Goal: Information Seeking & Learning: Learn about a topic

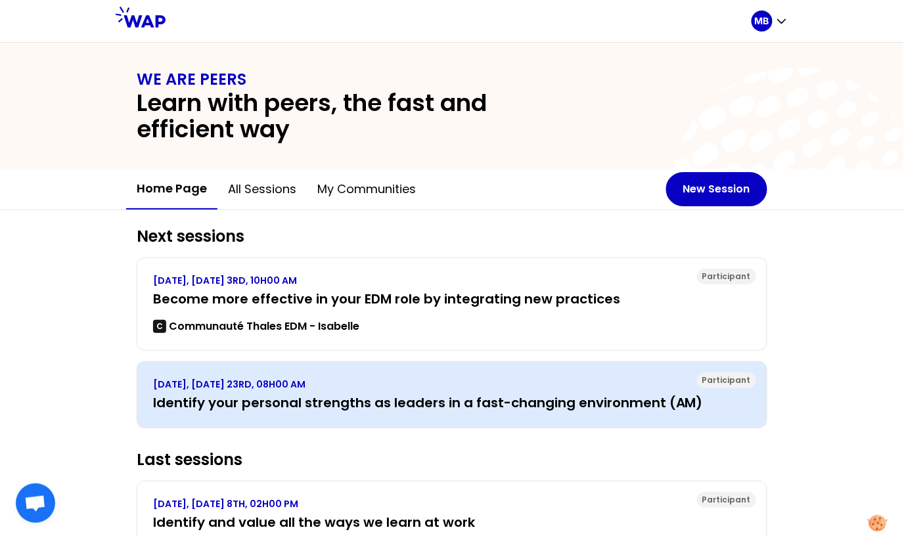
click at [371, 401] on h3 "Identify your personal strengths as leaders in a fast-changing environment (AM)" at bounding box center [452, 402] width 598 height 18
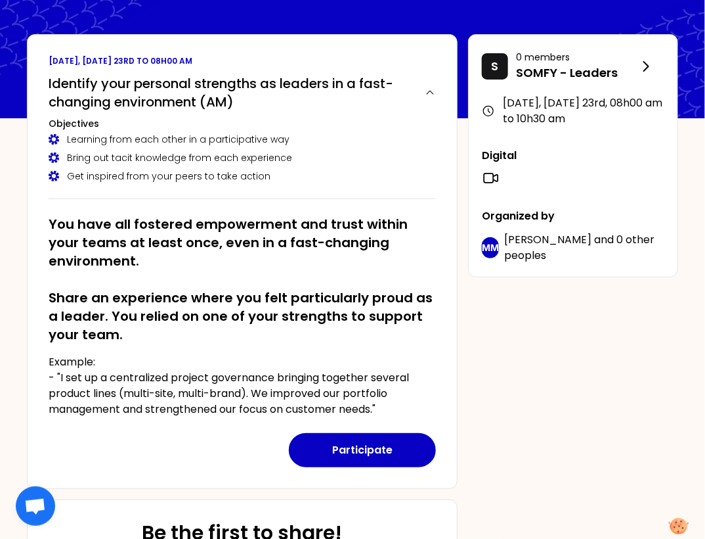
scroll to position [51, 0]
